Goal: Information Seeking & Learning: Learn about a topic

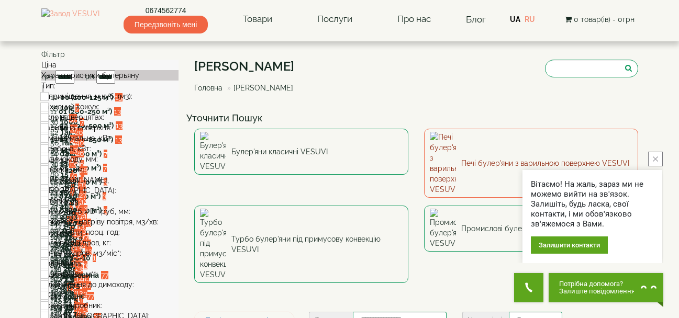
click at [439, 150] on img at bounding box center [443, 163] width 26 height 63
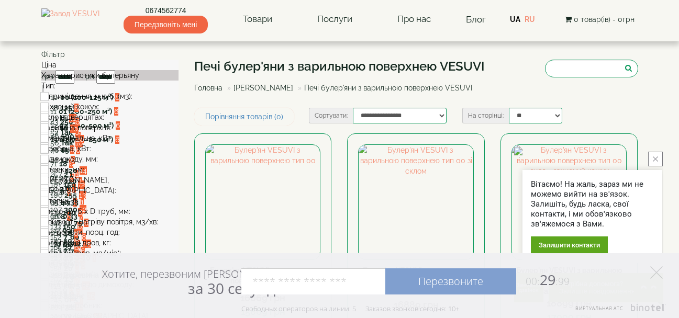
click at [255, 89] on link "[PERSON_NAME]" at bounding box center [264, 88] width 60 height 8
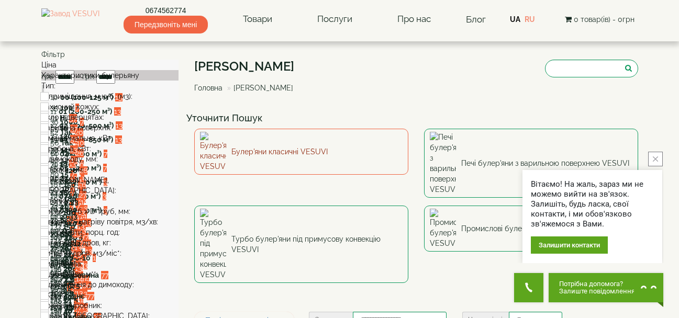
click at [275, 146] on link "Булер'яни класичні VESUVI" at bounding box center [301, 152] width 214 height 46
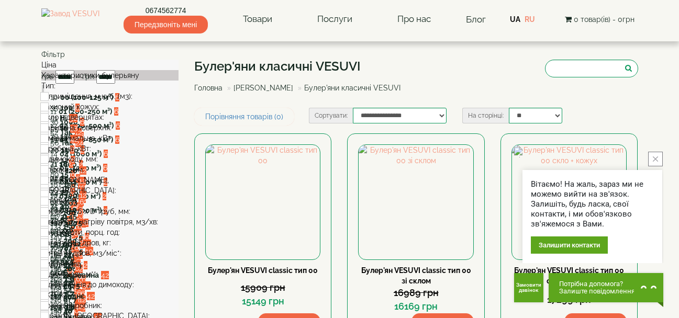
click at [268, 90] on link "[PERSON_NAME]" at bounding box center [264, 88] width 60 height 8
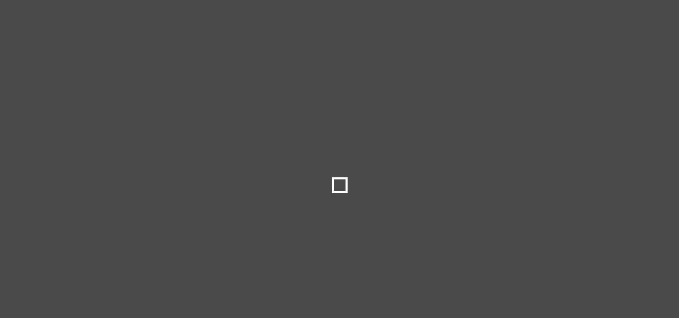
type input "*****"
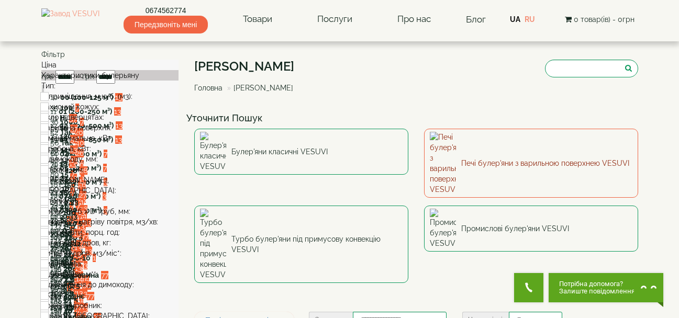
click at [481, 145] on link "Печі булер'яни з варильною поверхнею VESUVI" at bounding box center [531, 163] width 214 height 69
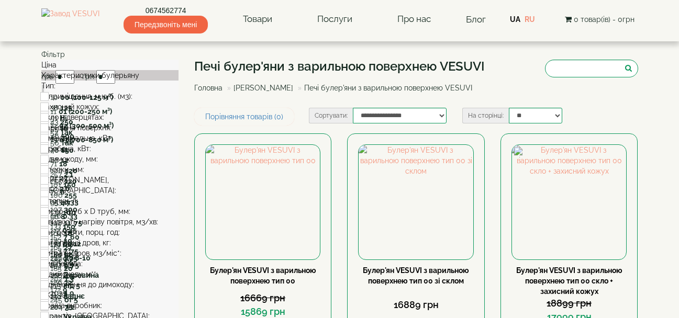
type input "*****"
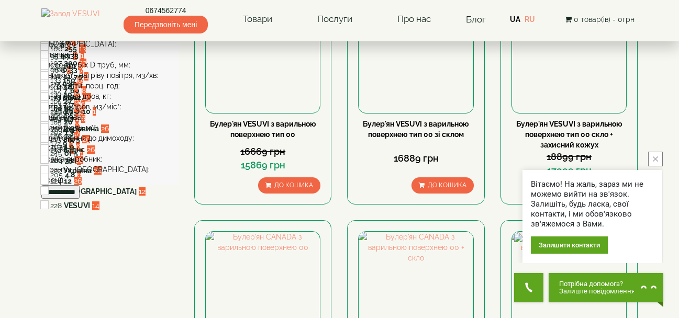
scroll to position [168, 0]
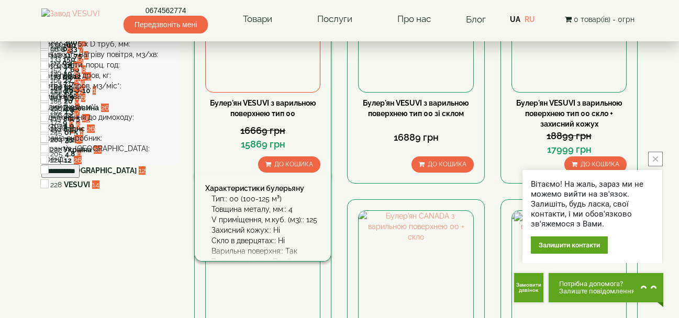
click at [251, 125] on div "16669 грн" at bounding box center [262, 131] width 115 height 14
click at [256, 206] on div "Товщина металу, мм:: 4" at bounding box center [266, 209] width 109 height 10
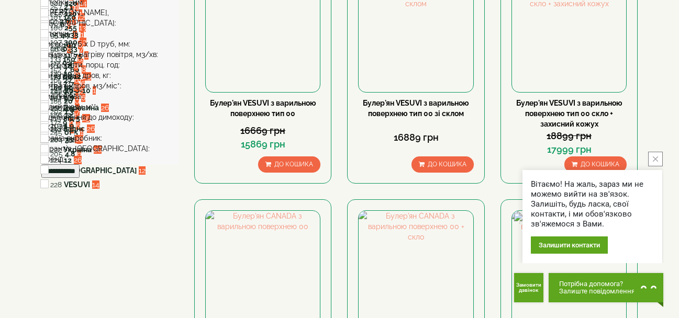
scroll to position [0, 0]
